Goal: Task Accomplishment & Management: Complete application form

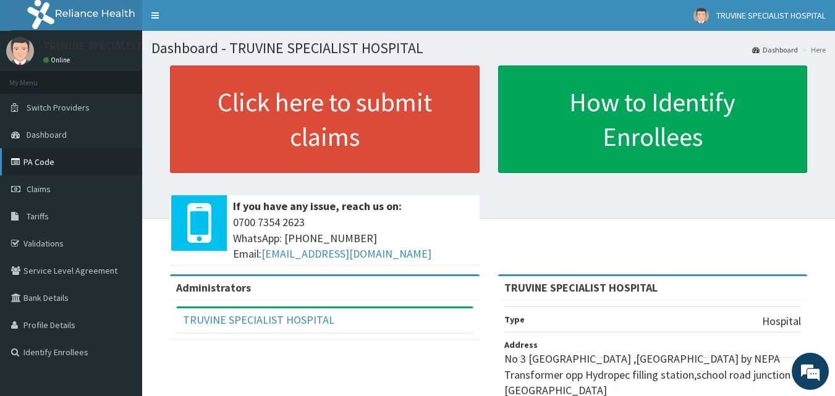
click at [93, 171] on link "PA Code" at bounding box center [71, 161] width 142 height 27
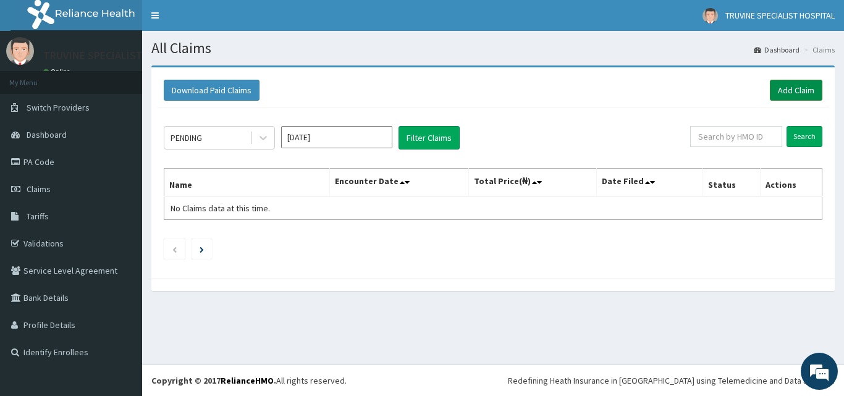
click at [807, 83] on link "Add Claim" at bounding box center [796, 90] width 53 height 21
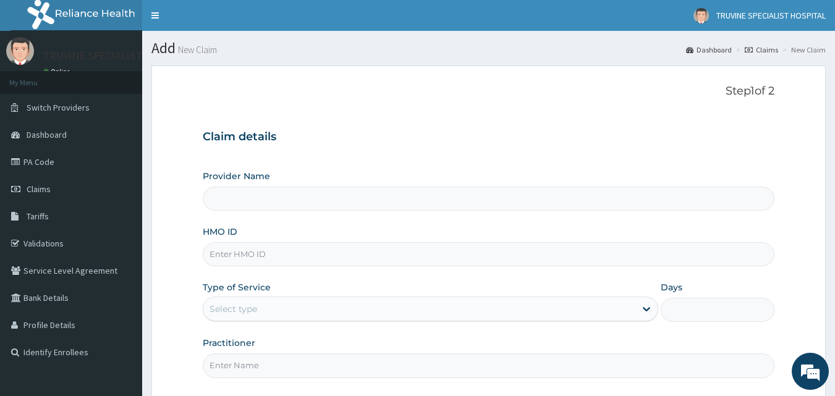
type input "TRUVINE SPECIALIST HOSPITAL"
click at [296, 257] on input "HMO ID" at bounding box center [489, 254] width 572 height 24
type input "HEM/10022/A"
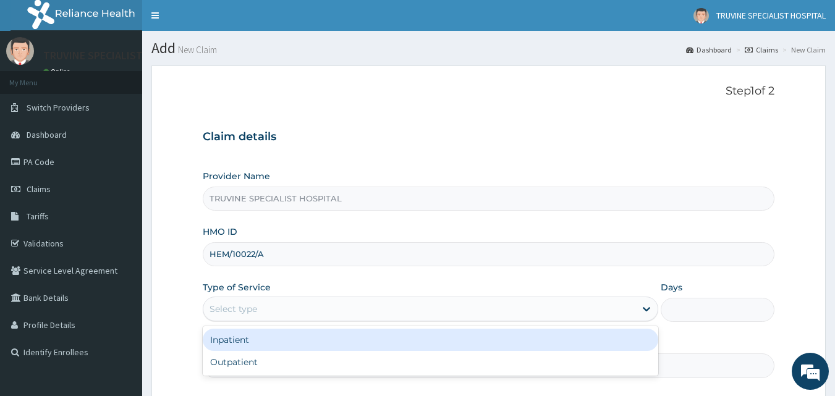
click at [290, 306] on div "Select type" at bounding box center [419, 309] width 432 height 20
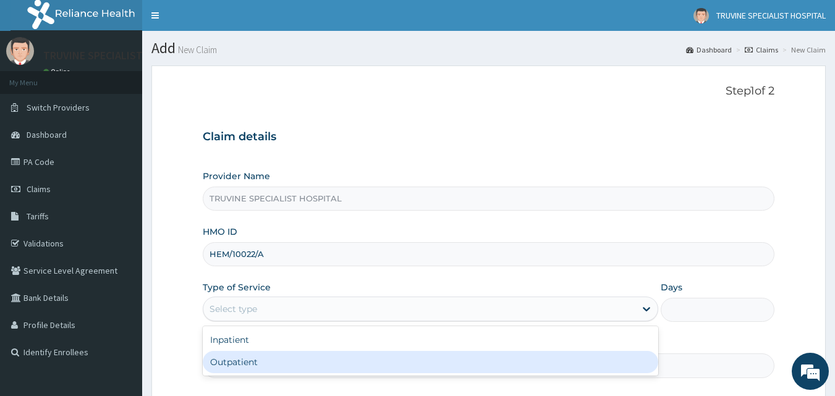
click at [249, 359] on div "Outpatient" at bounding box center [430, 362] width 455 height 22
type input "1"
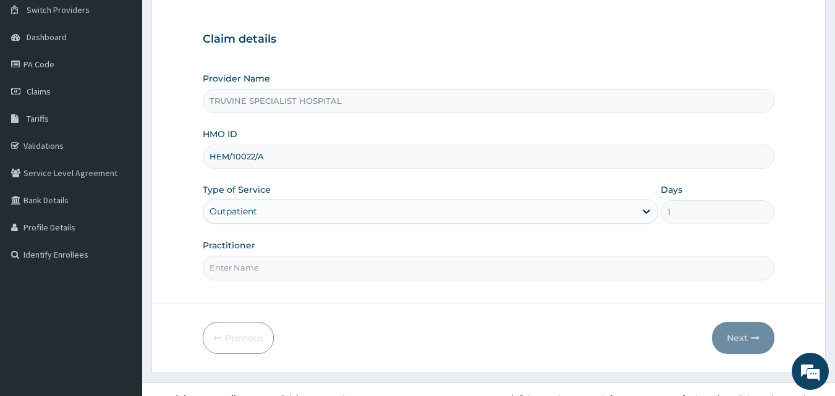
scroll to position [116, 0]
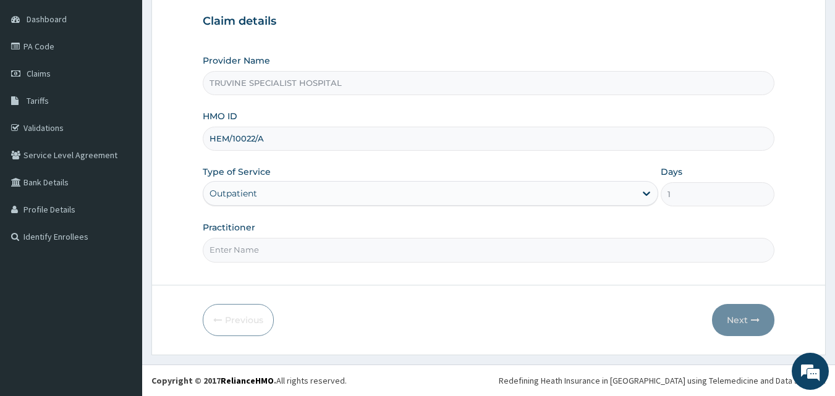
click at [284, 255] on input "Practitioner" at bounding box center [489, 250] width 572 height 24
type input "DR. MWADI."
click at [750, 316] on button "Next" at bounding box center [743, 320] width 62 height 32
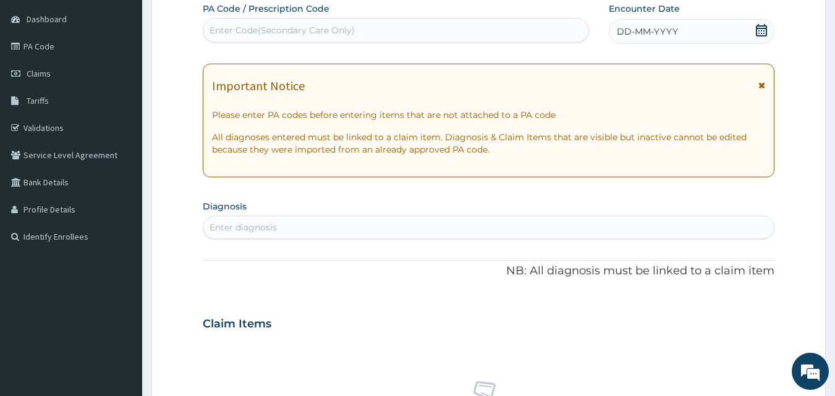
click at [687, 30] on div "DD-MM-YYYY" at bounding box center [692, 31] width 166 height 25
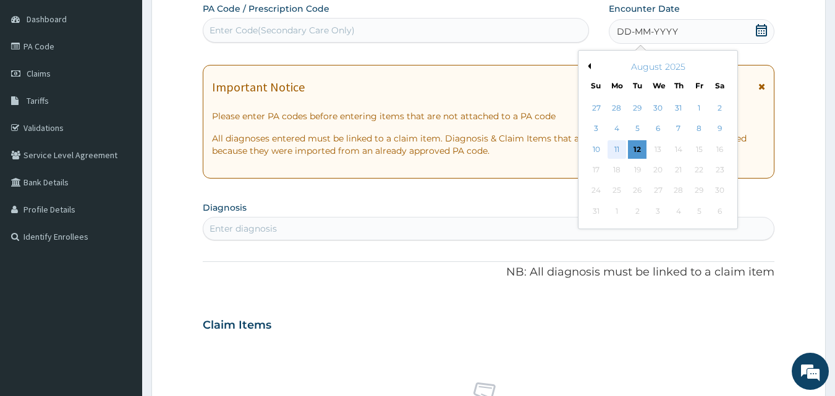
click at [614, 148] on div "11" at bounding box center [617, 149] width 19 height 19
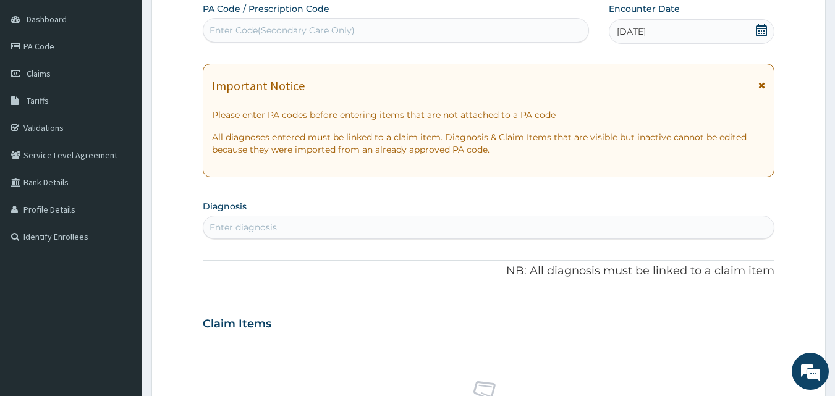
click at [436, 25] on div "Enter Code(Secondary Care Only)" at bounding box center [396, 30] width 386 height 20
paste input "PA/852C42"
type input "PA/852C42"
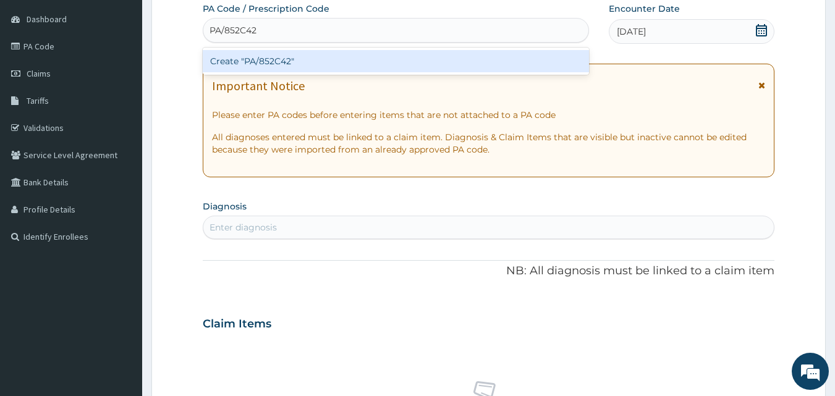
click at [312, 62] on div "Create "PA/852C42"" at bounding box center [396, 61] width 387 height 22
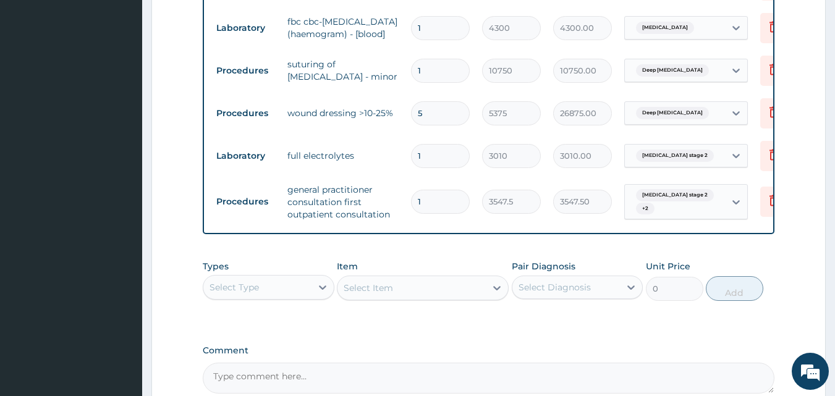
scroll to position [928, 0]
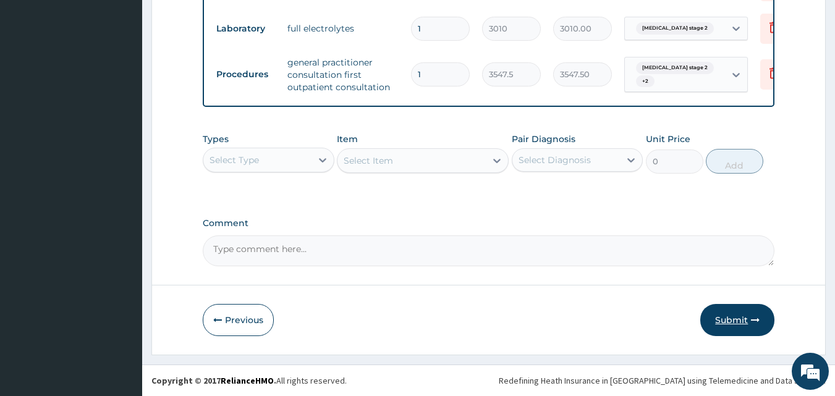
click at [743, 317] on button "Submit" at bounding box center [737, 320] width 74 height 32
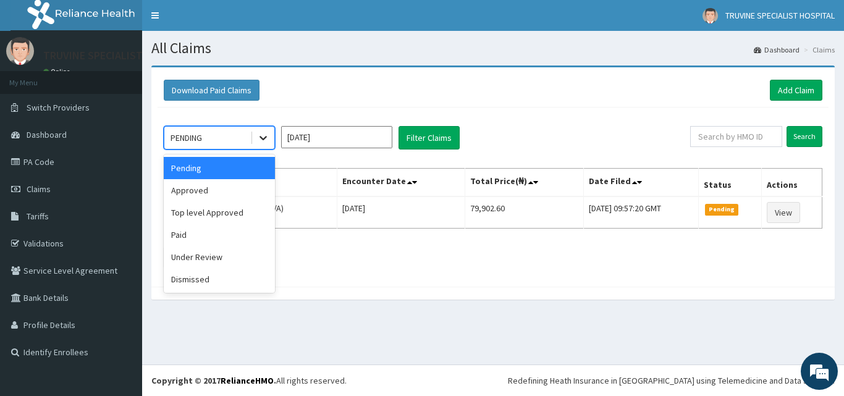
click at [254, 135] on div at bounding box center [263, 138] width 22 height 22
click at [229, 226] on div "Paid" at bounding box center [219, 235] width 111 height 22
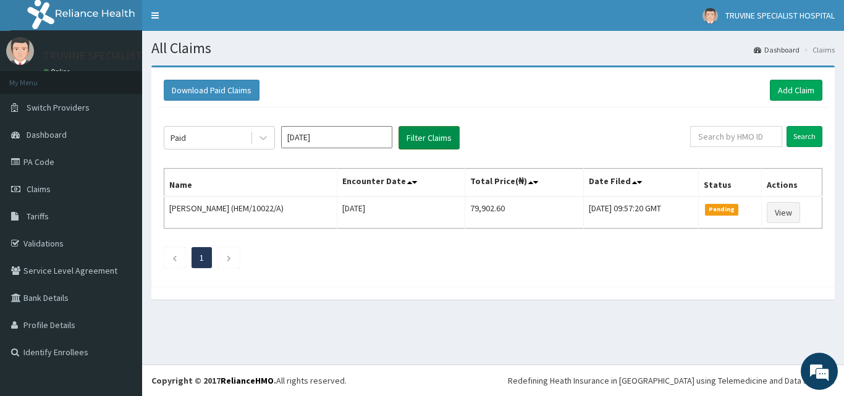
click at [423, 132] on button "Filter Claims" at bounding box center [429, 137] width 61 height 23
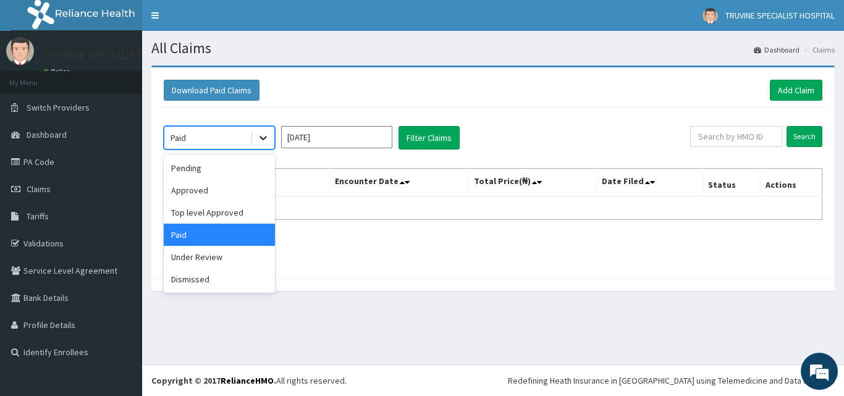
click at [265, 140] on icon at bounding box center [263, 138] width 12 height 12
click at [244, 194] on div "Approved" at bounding box center [219, 190] width 111 height 22
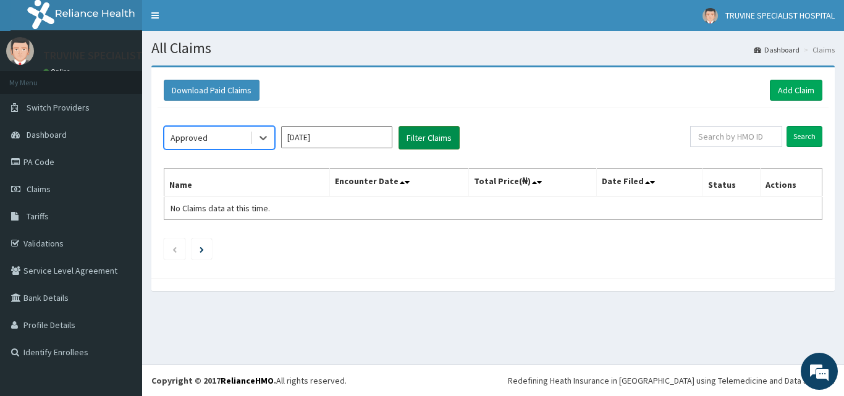
click at [450, 138] on button "Filter Claims" at bounding box center [429, 137] width 61 height 23
